Goal: Find specific page/section: Find specific page/section

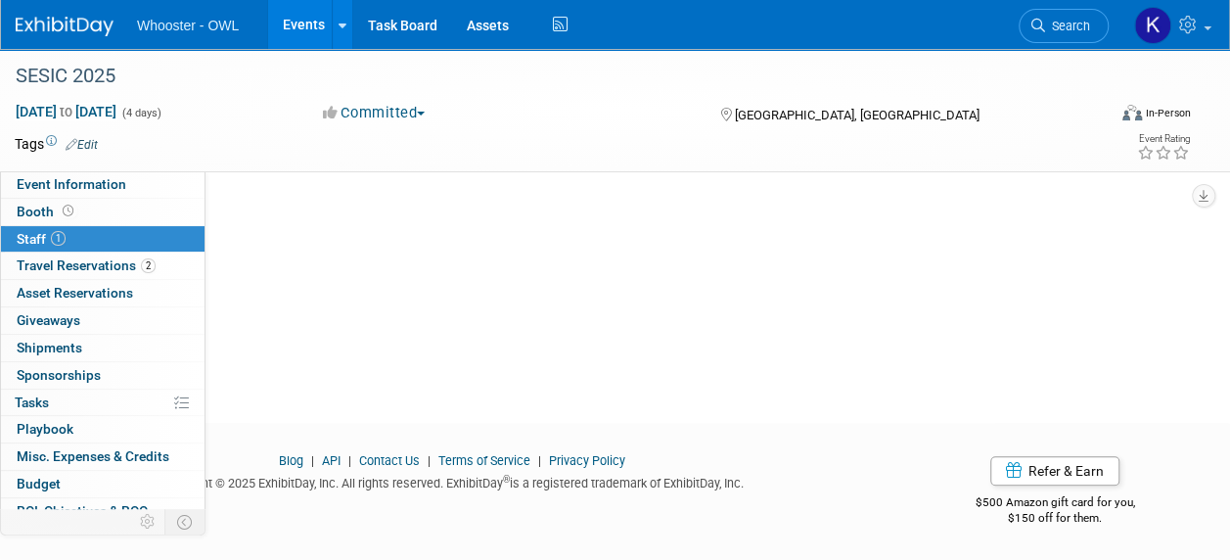
scroll to position [227, 0]
click at [297, 31] on link "Events" at bounding box center [303, 24] width 71 height 49
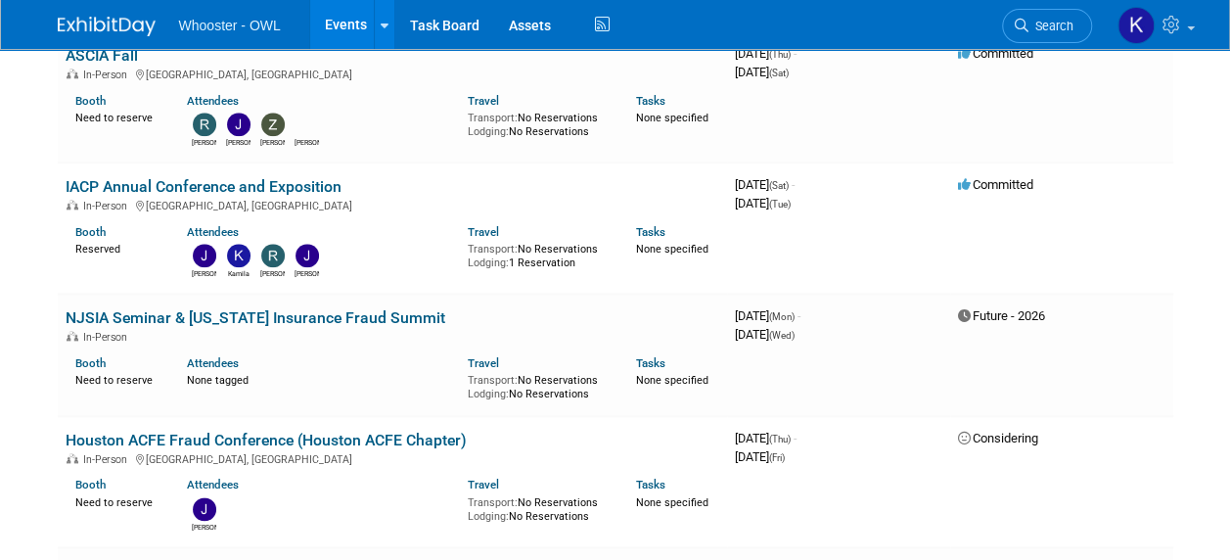
scroll to position [979, 0]
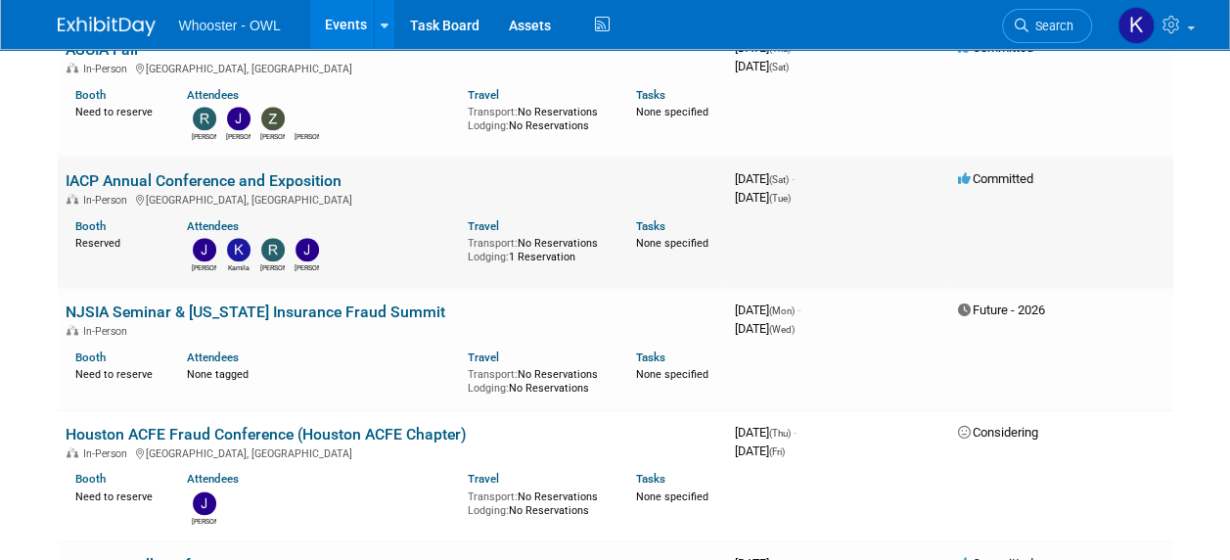
click at [295, 180] on link "IACP Annual Conference and Exposition" at bounding box center [204, 180] width 276 height 19
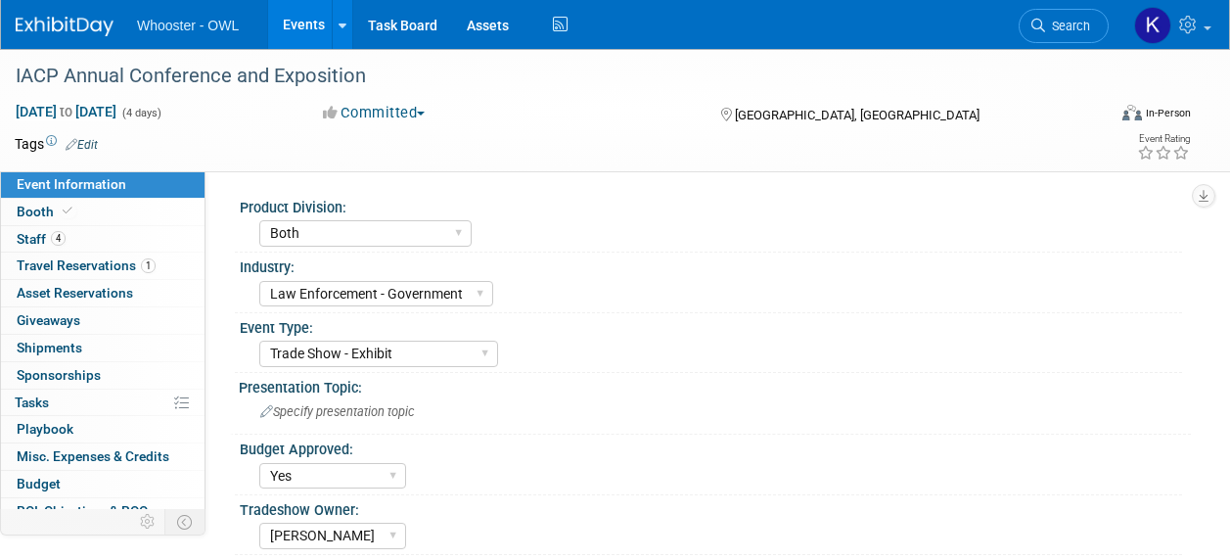
select select "Both"
select select "Law Enforcement - Government"
select select "Trade Show - Exhibit"
select select "Yes"
select select "[PERSON_NAME]"
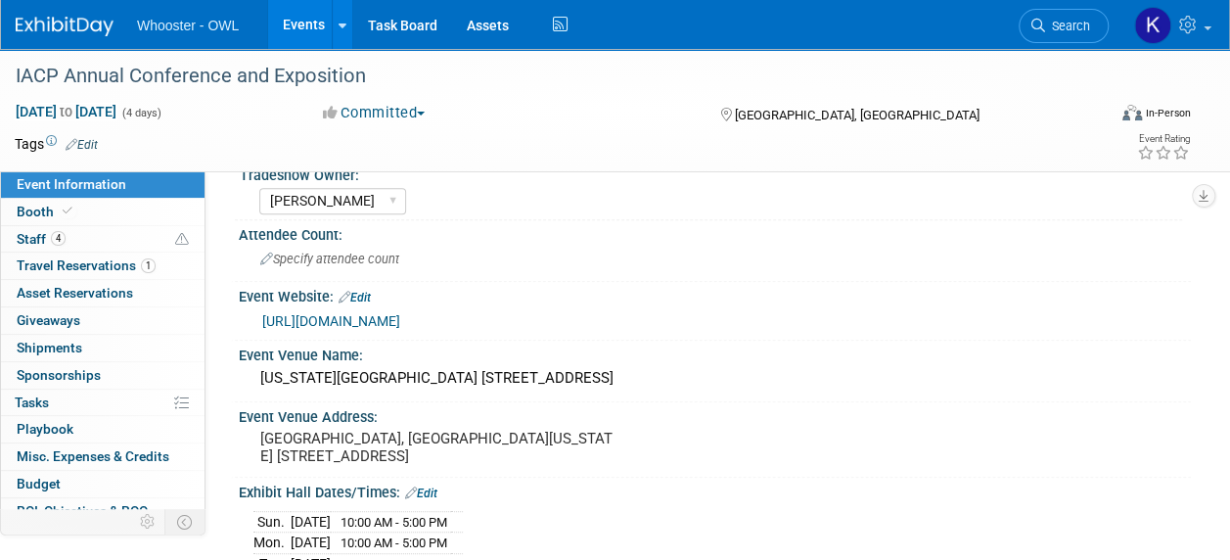
scroll to position [489, 0]
